Goal: Task Accomplishment & Management: Complete application form

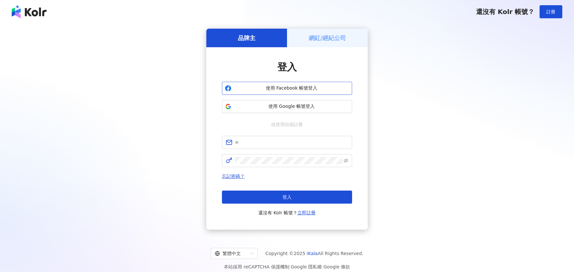
click at [287, 89] on span "使用 Facebook 帳號登入" at bounding box center [291, 88] width 115 height 7
click at [308, 88] on span "使用 Facebook 帳號登入" at bounding box center [291, 88] width 115 height 7
click at [276, 107] on span "使用 Google 帳號登入" at bounding box center [291, 106] width 115 height 7
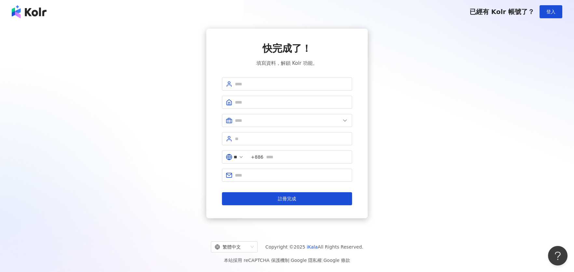
click at [28, 13] on img at bounding box center [29, 11] width 35 height 13
